Goal: Transaction & Acquisition: Purchase product/service

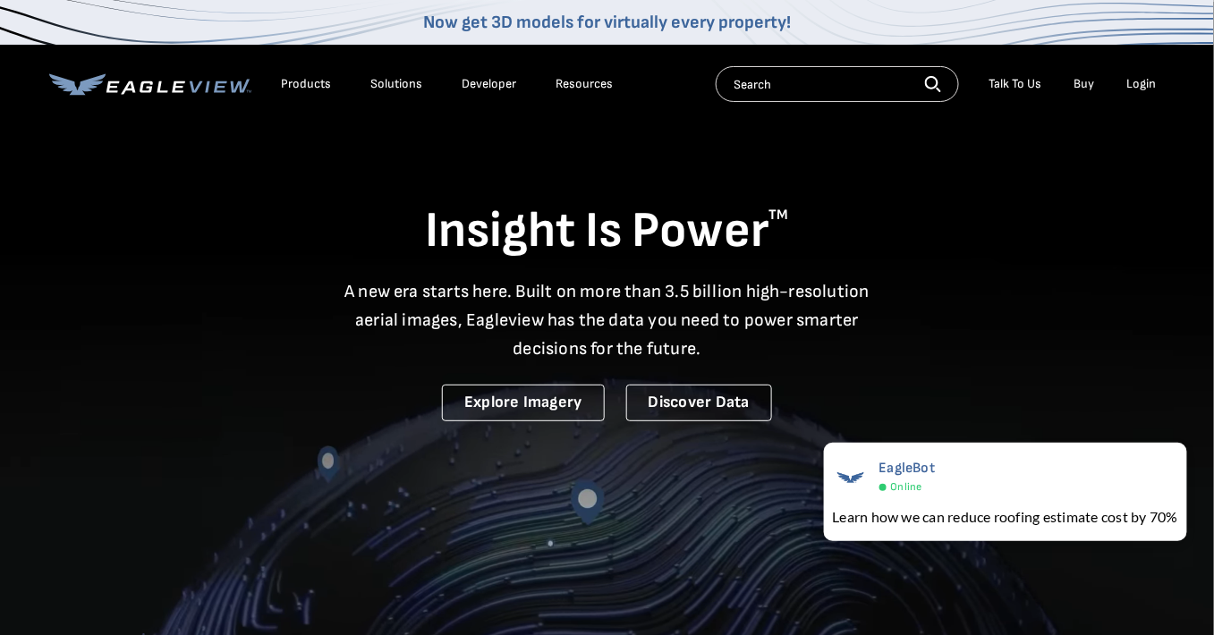
click at [1138, 83] on div "Login" at bounding box center [1143, 84] width 30 height 16
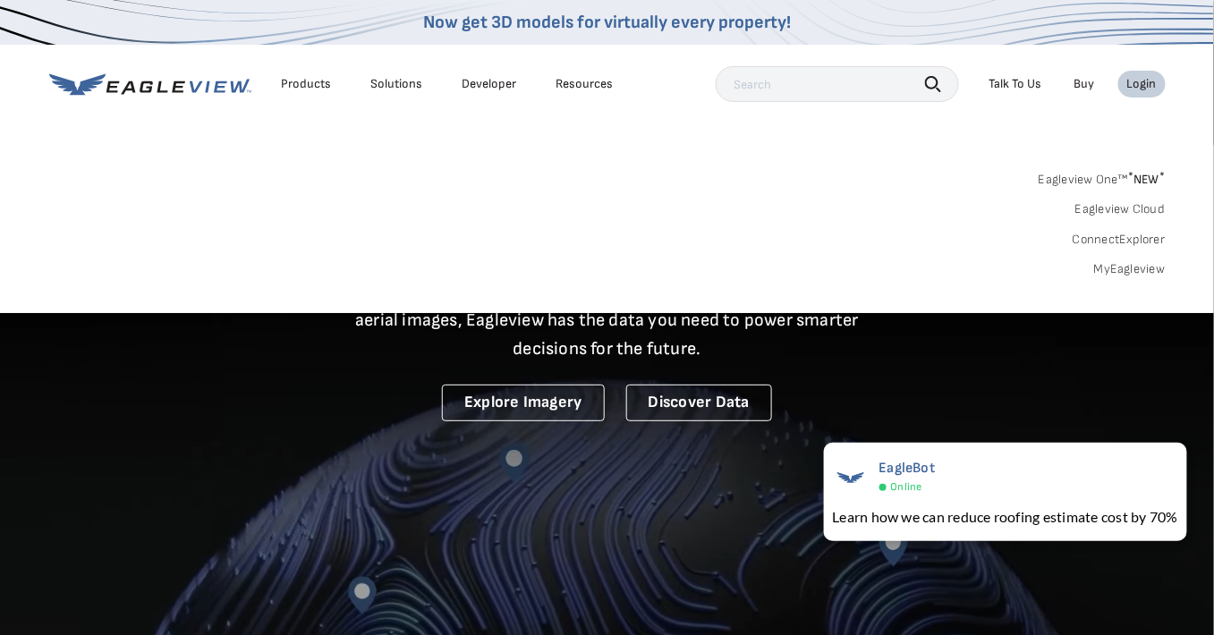
click at [1104, 268] on link "MyEagleview" at bounding box center [1130, 269] width 72 height 16
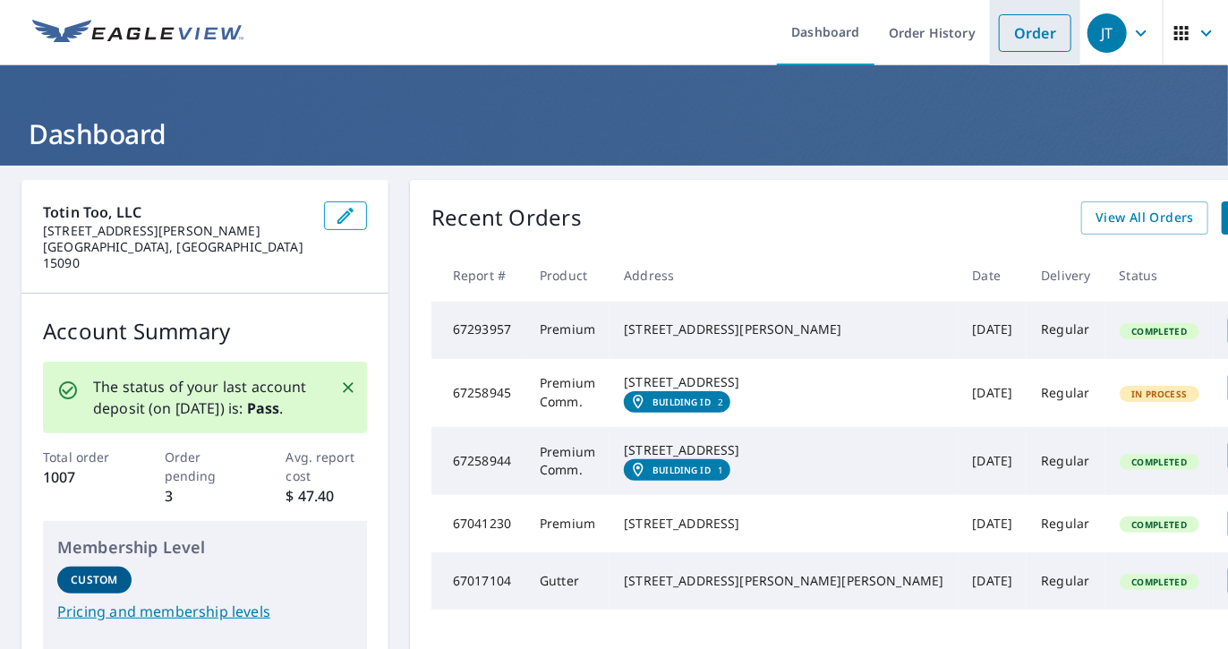
click at [1014, 27] on link "Order" at bounding box center [1035, 33] width 72 height 38
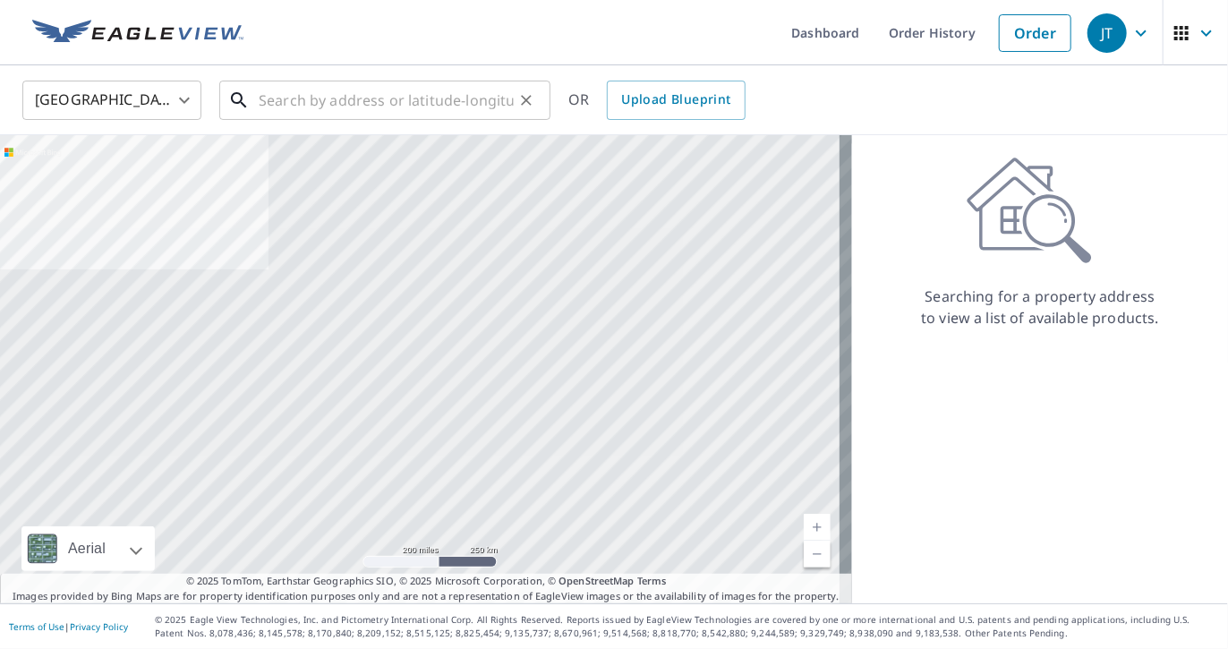
click at [391, 102] on input "text" at bounding box center [386, 100] width 255 height 50
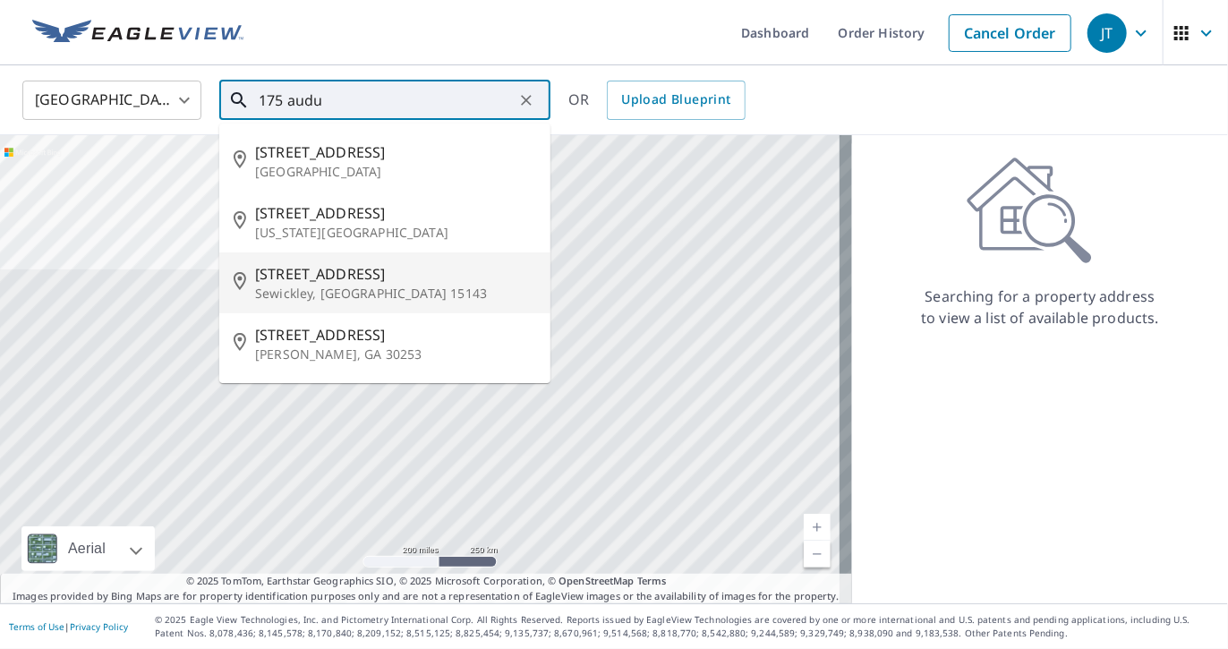
click at [328, 258] on li "[STREET_ADDRESS][PERSON_NAME]" at bounding box center [384, 282] width 331 height 61
type input "[STREET_ADDRESS][PERSON_NAME]"
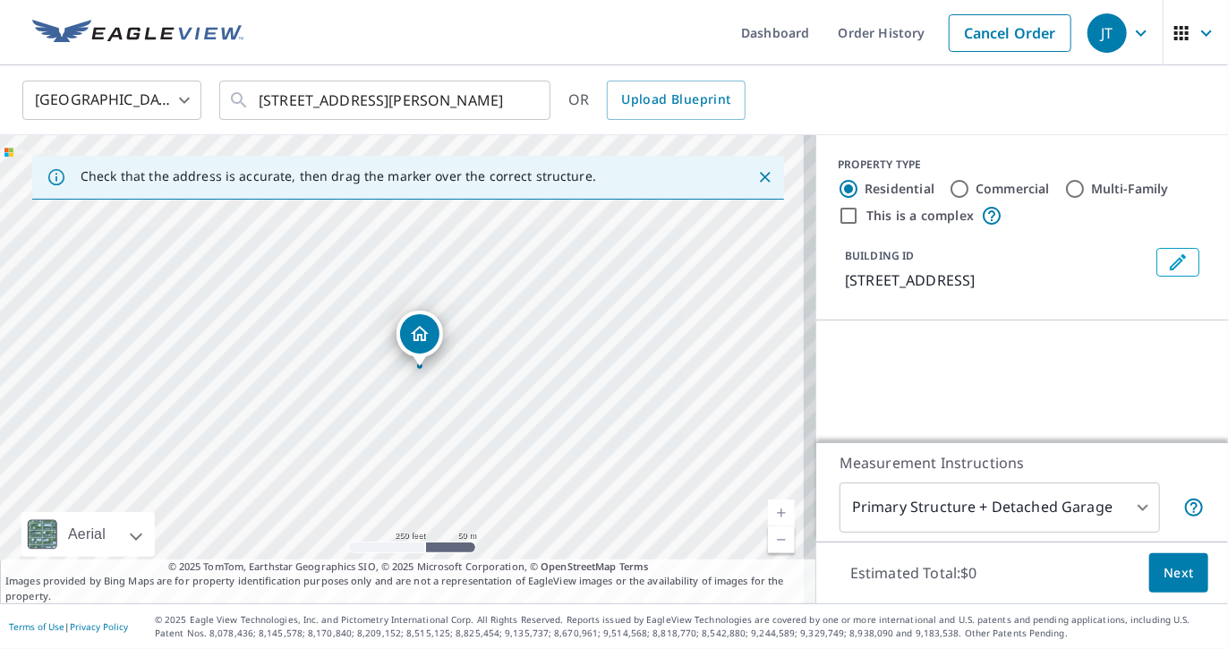
click at [768, 514] on link "Current Level 17, Zoom In" at bounding box center [781, 512] width 27 height 27
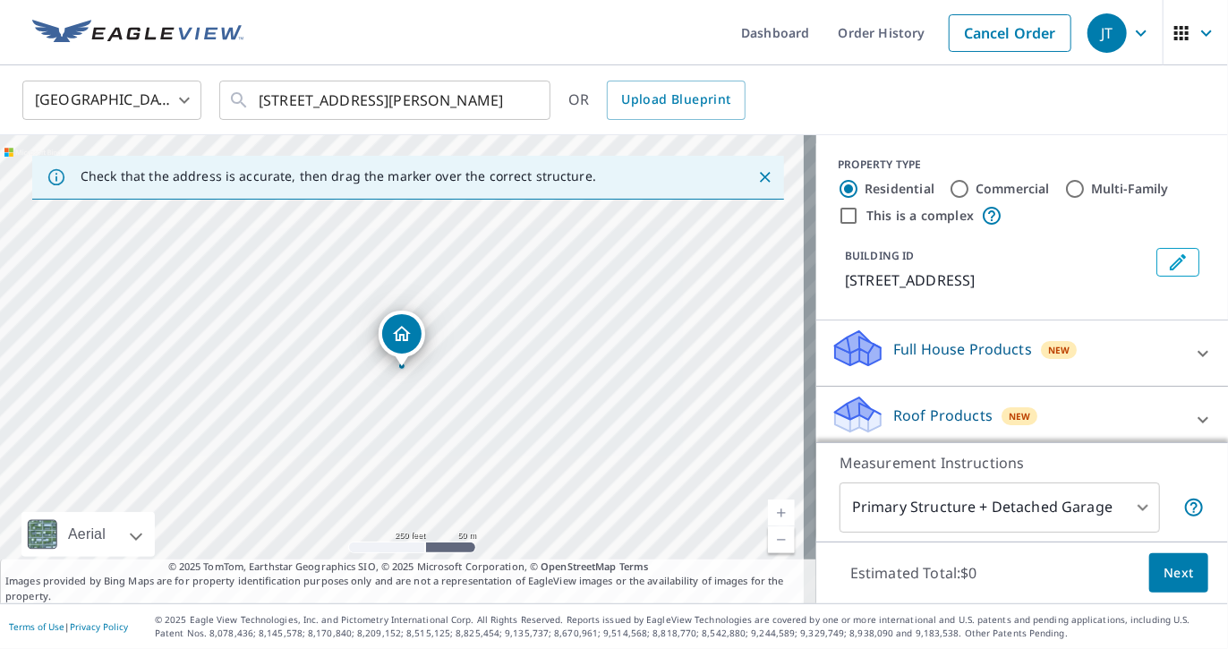
click at [768, 514] on link "Current Level 17, Zoom In" at bounding box center [781, 512] width 27 height 27
click at [768, 514] on link "Current Level 18, Zoom In" at bounding box center [781, 512] width 27 height 27
click at [1192, 348] on icon at bounding box center [1202, 353] width 21 height 21
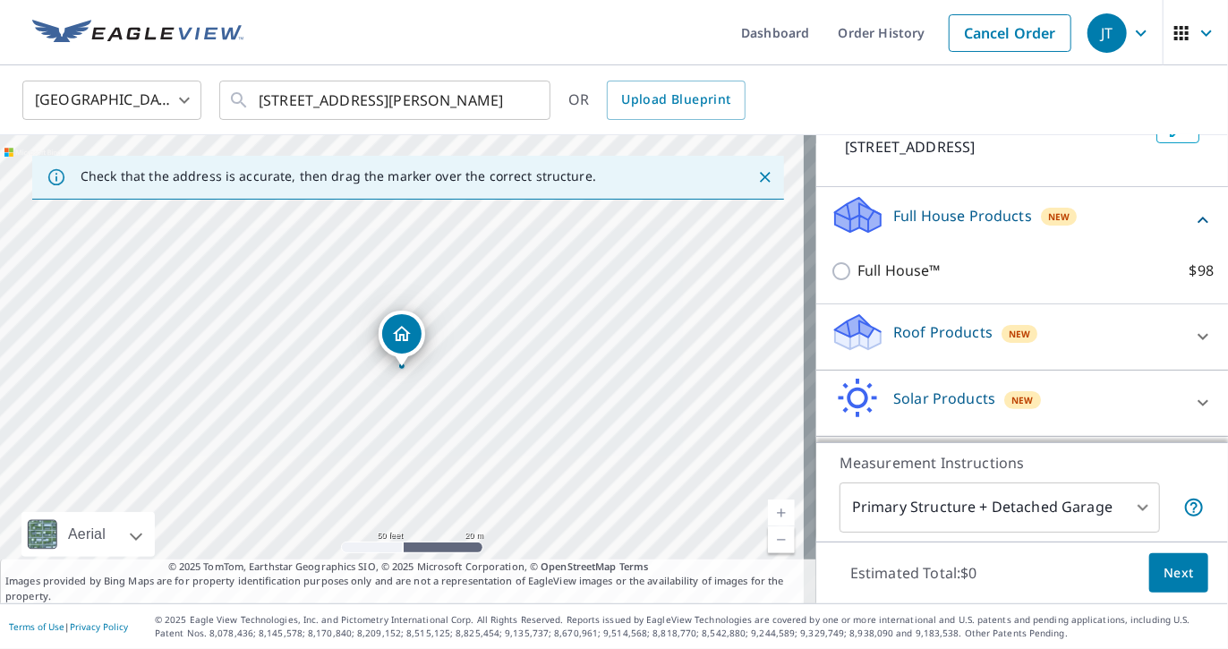
scroll to position [146, 0]
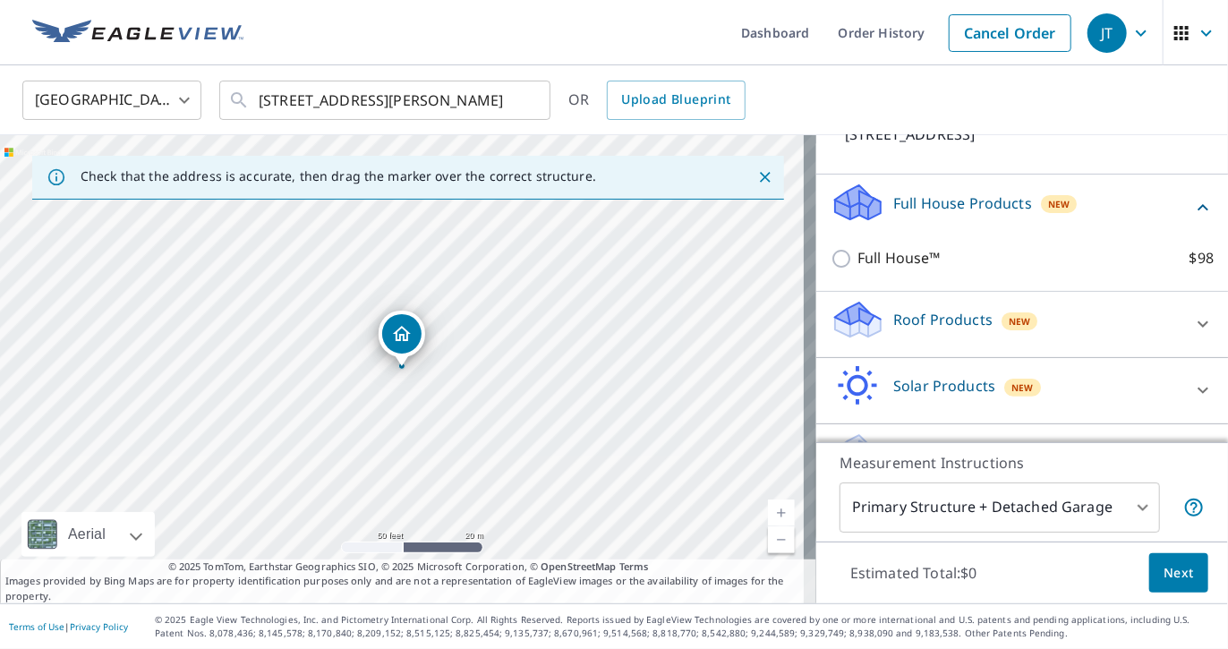
click at [1192, 199] on icon at bounding box center [1202, 207] width 21 height 21
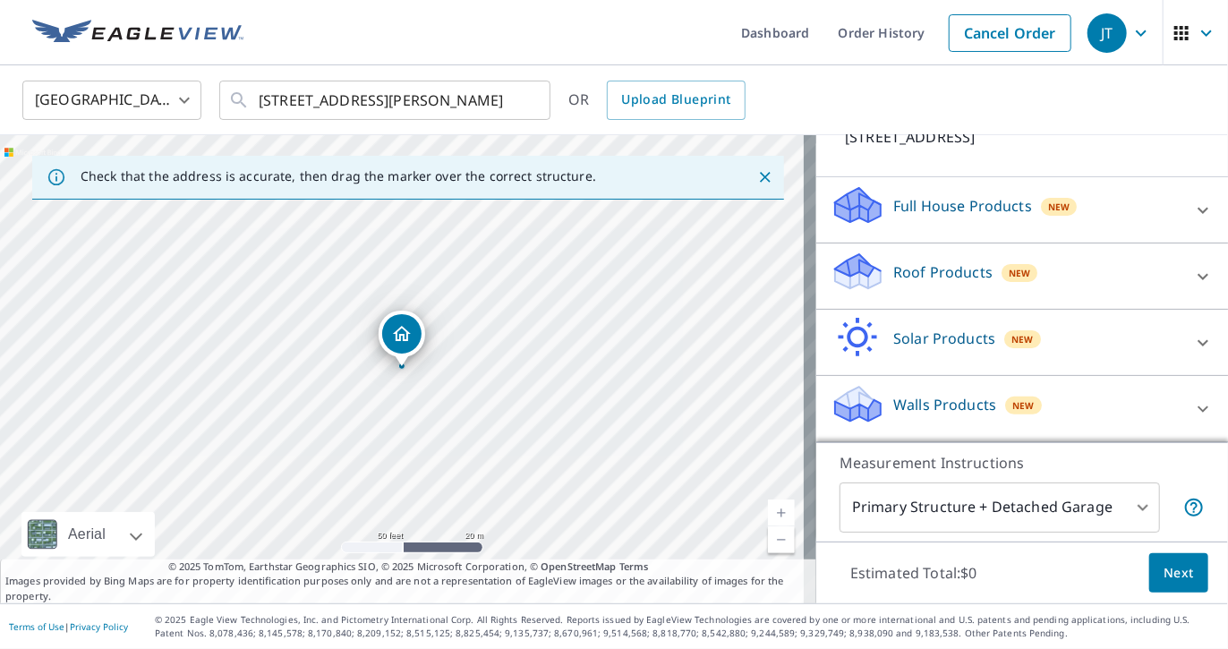
scroll to position [143, 0]
click at [1192, 279] on icon at bounding box center [1202, 276] width 21 height 21
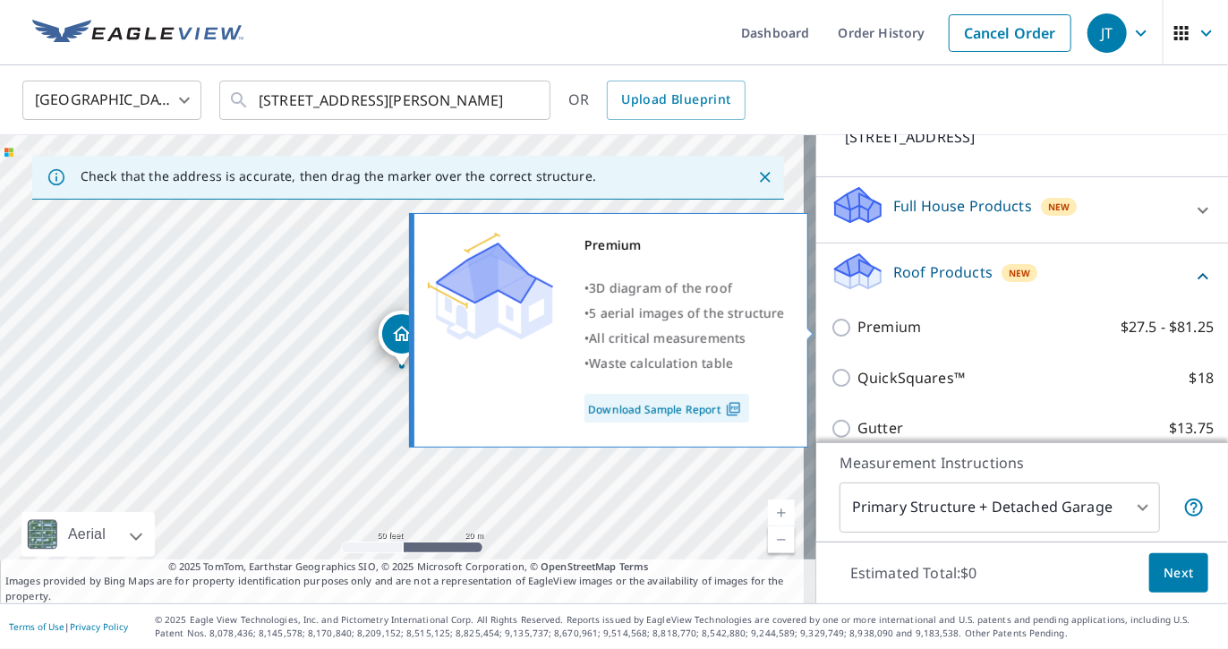
click at [835, 326] on input "Premium $27.5 - $81.25" at bounding box center [843, 327] width 27 height 21
checkbox input "true"
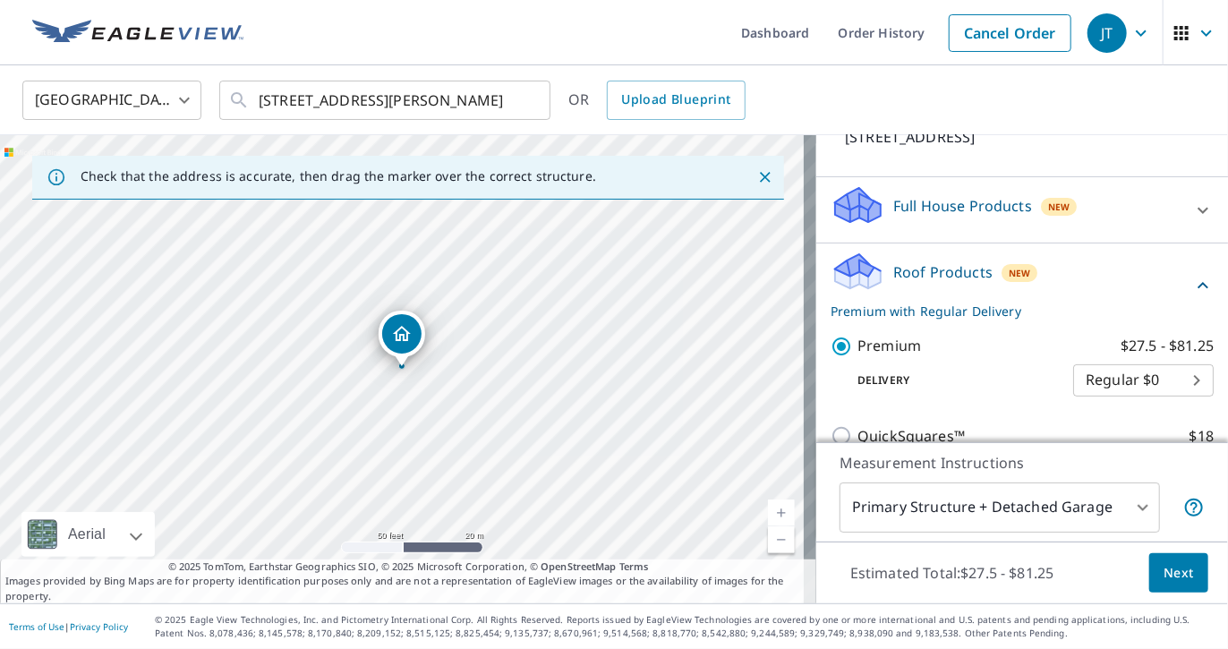
click at [1170, 574] on span "Next" at bounding box center [1178, 573] width 30 height 22
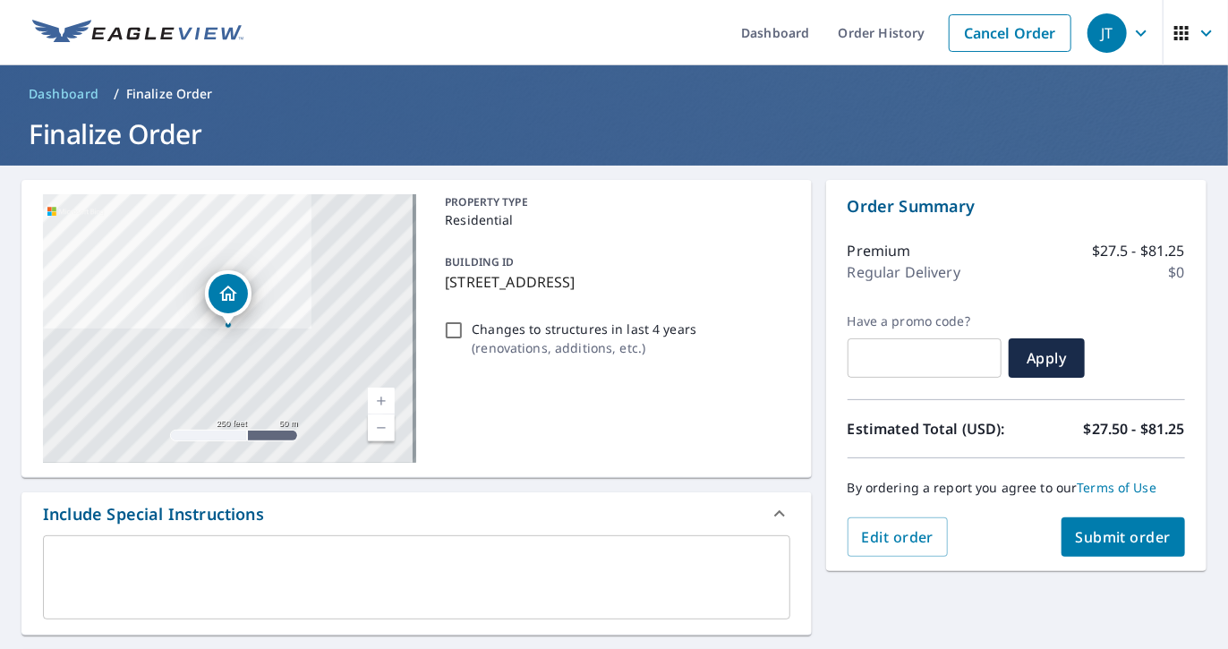
click at [1119, 539] on span "Submit order" at bounding box center [1124, 537] width 96 height 20
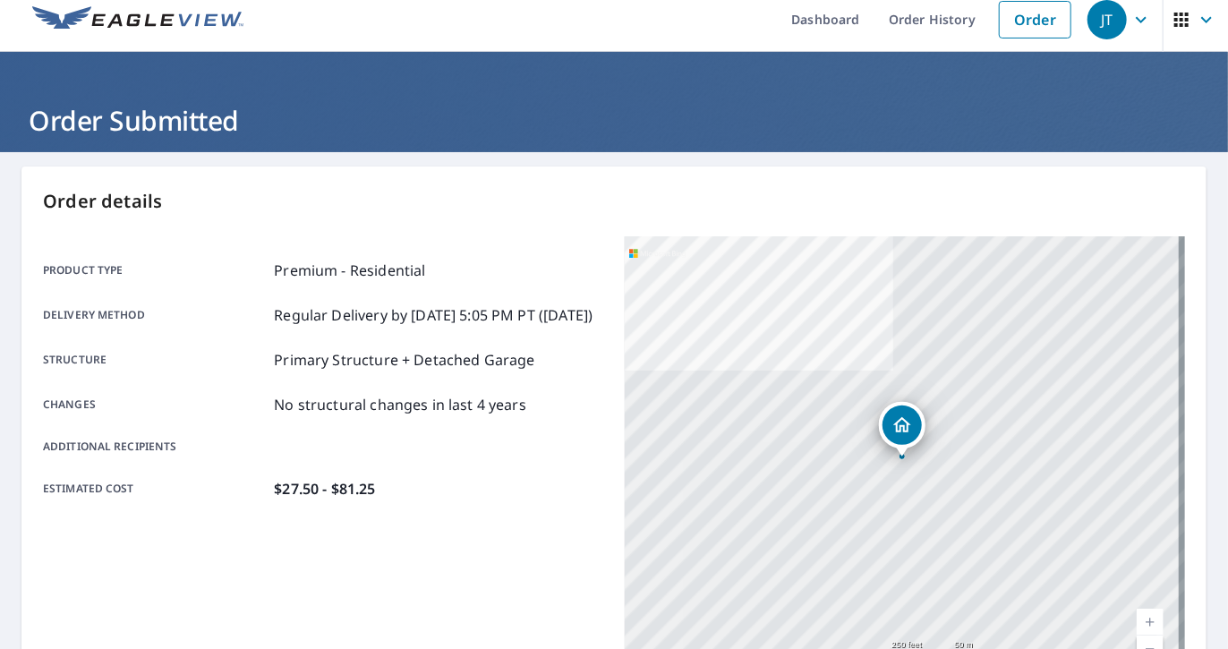
scroll to position [5, 0]
